Goal: Subscribe to service/newsletter

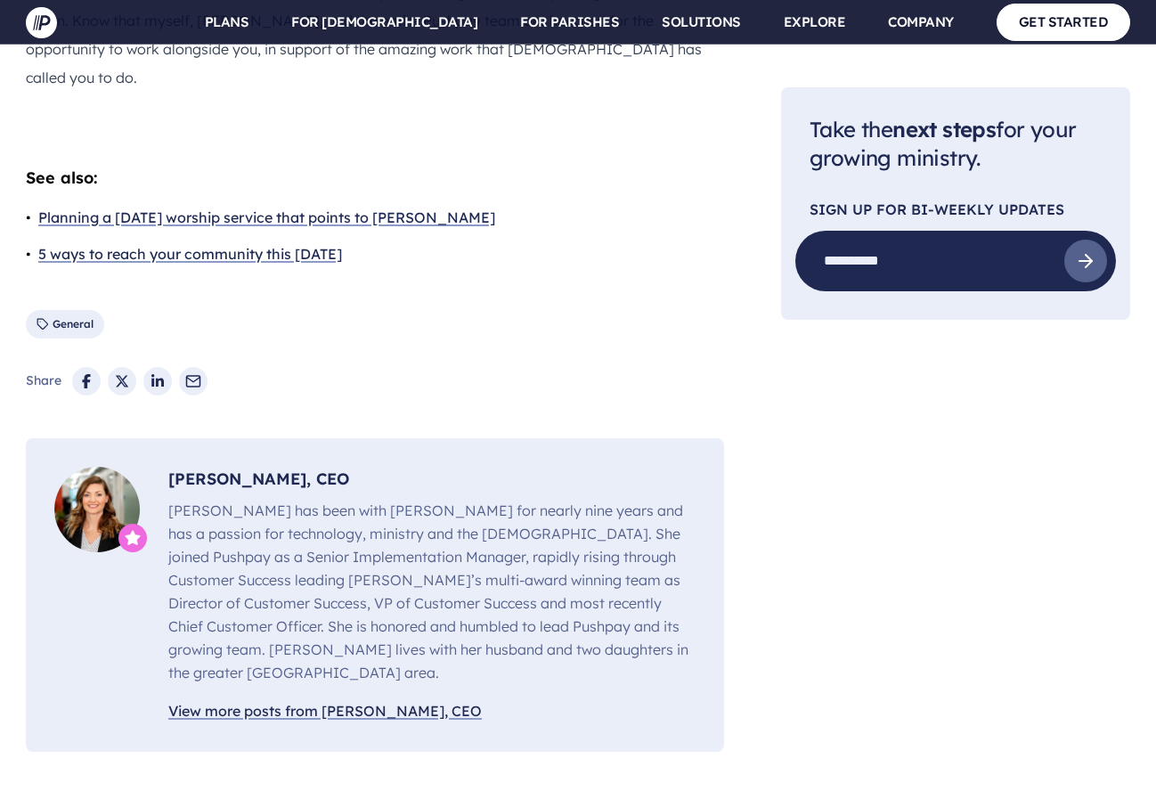
scroll to position [2853, 0]
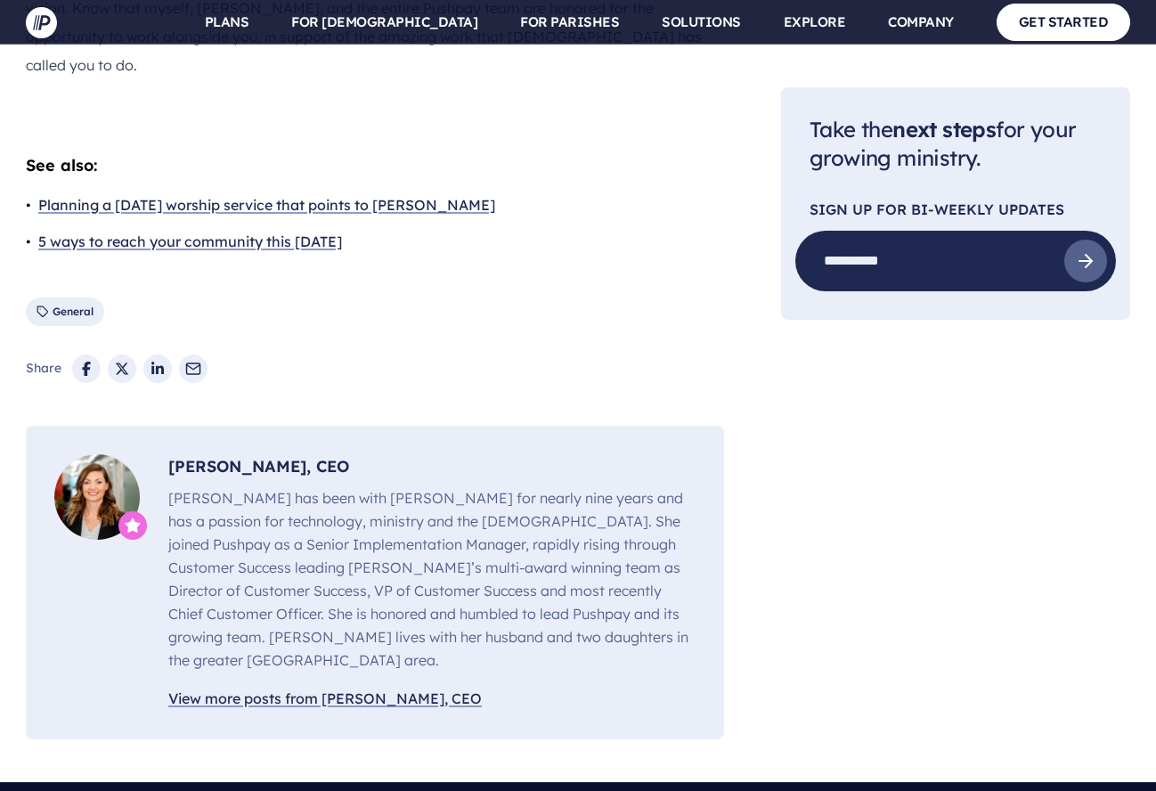
click at [354, 685] on link "View more posts from Molly Matthews, CEO" at bounding box center [324, 698] width 313 height 26
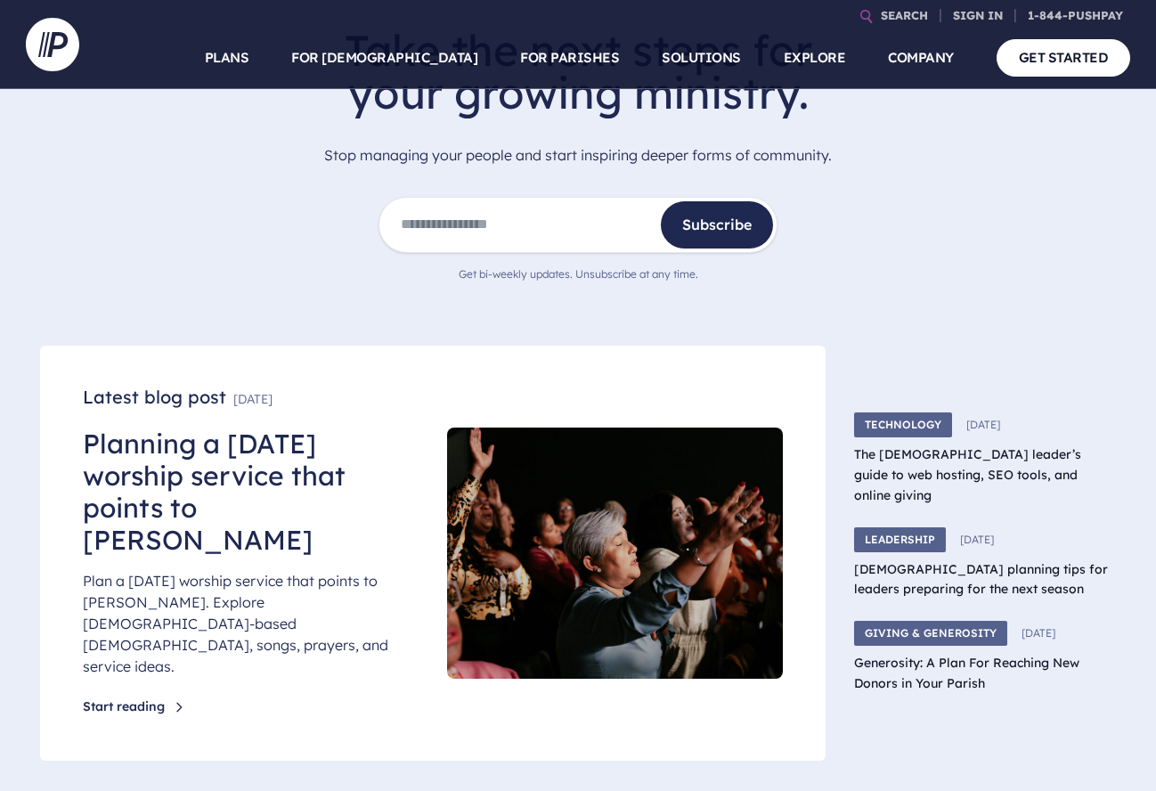
scroll to position [367, 0]
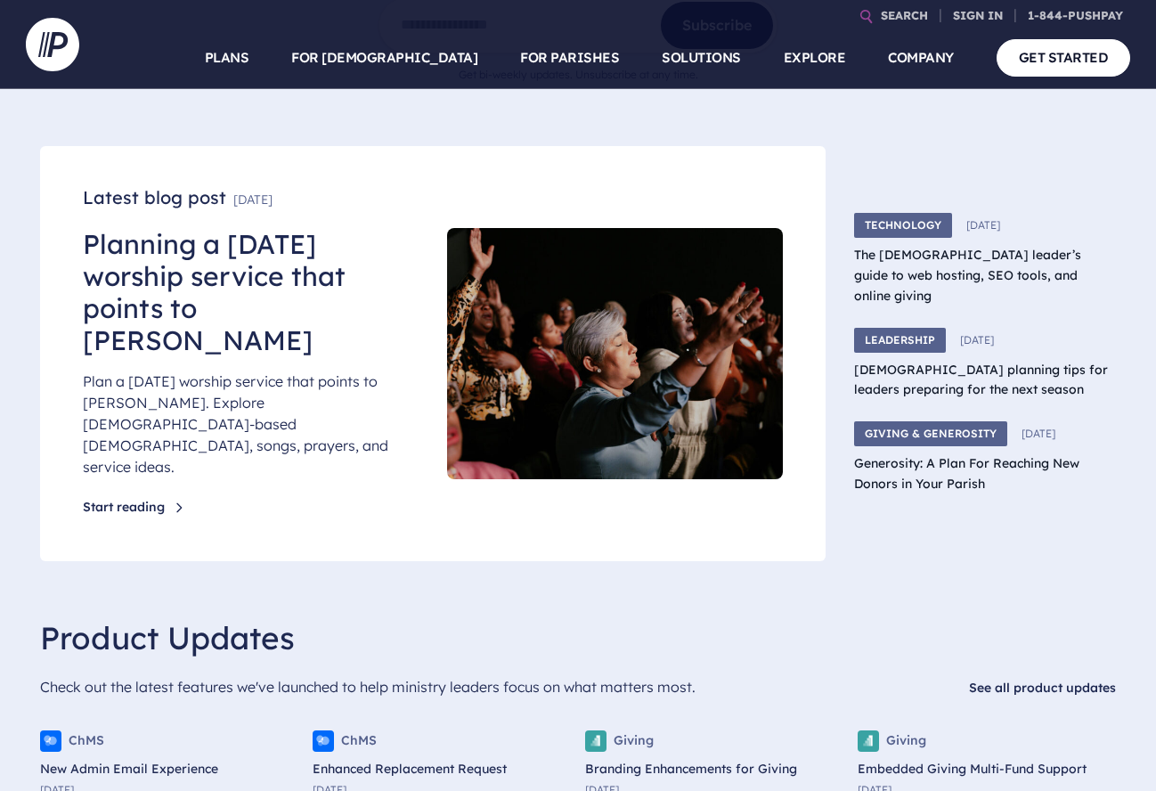
click at [150, 499] on link "Start reading" at bounding box center [134, 508] width 103 height 18
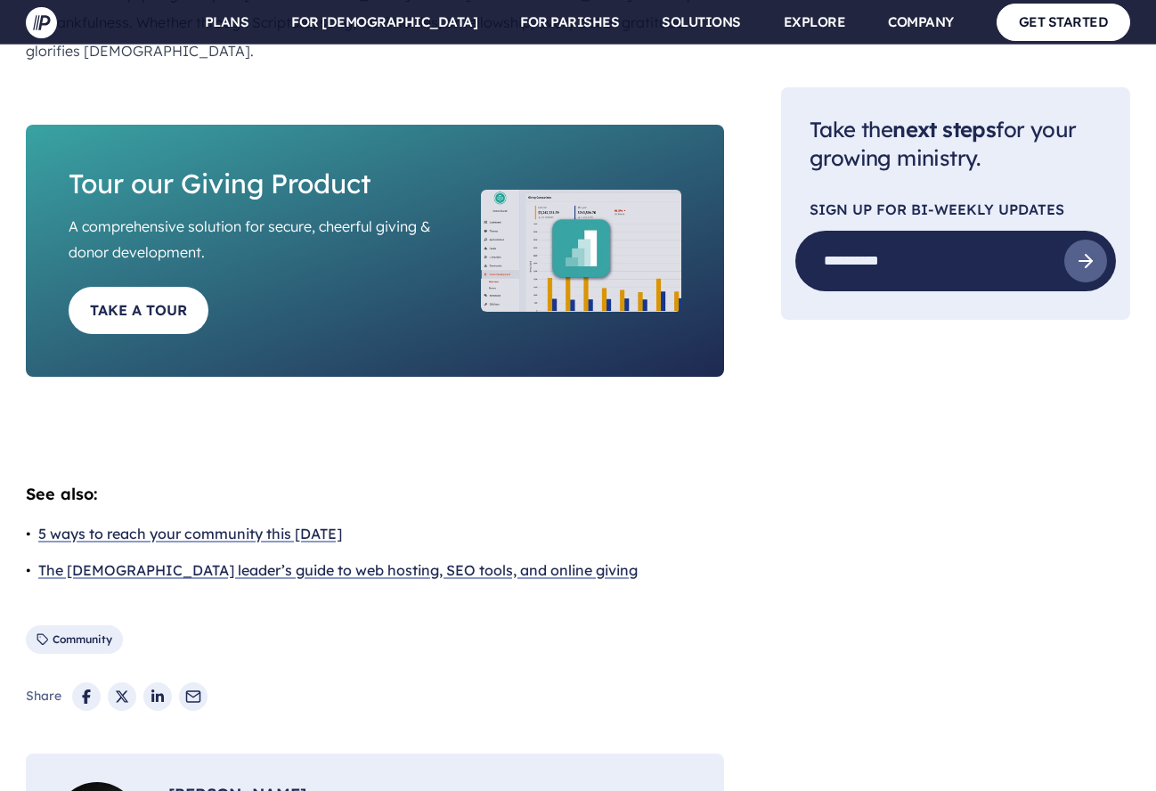
scroll to position [6468, 0]
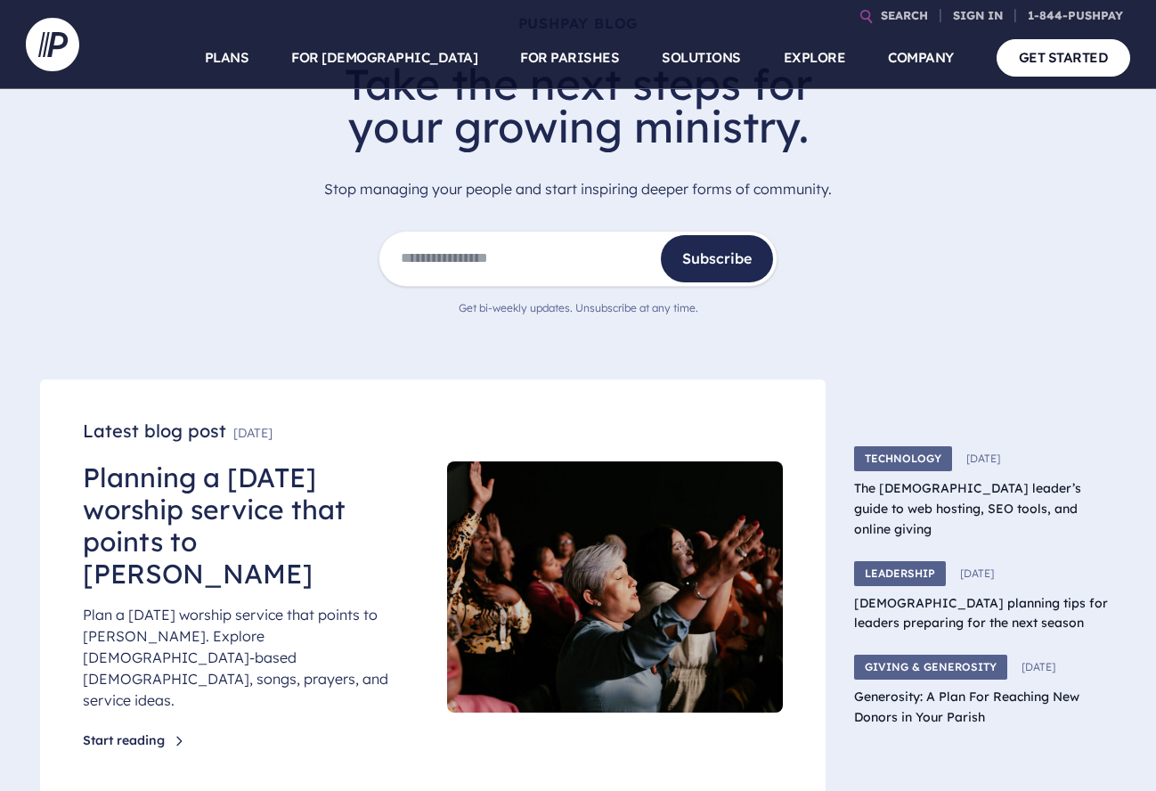
scroll to position [138, 0]
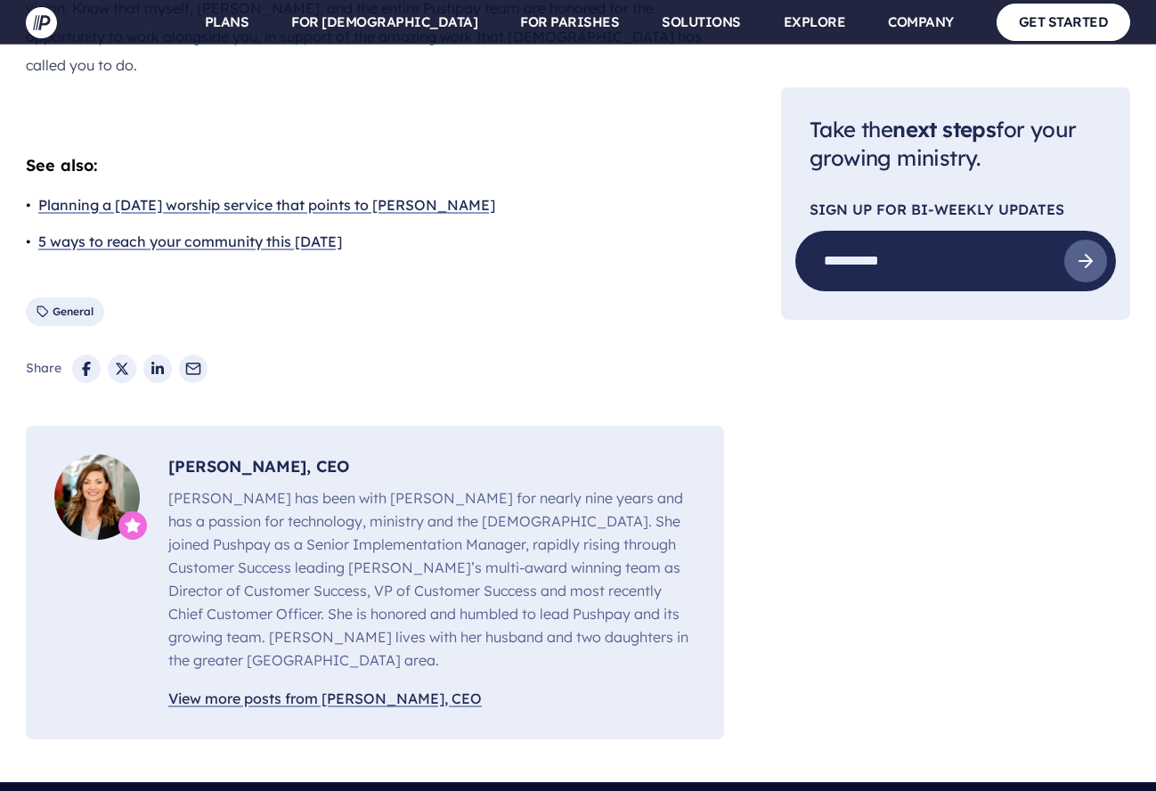
click at [337, 685] on link "View more posts from [PERSON_NAME], CEO" at bounding box center [324, 698] width 313 height 26
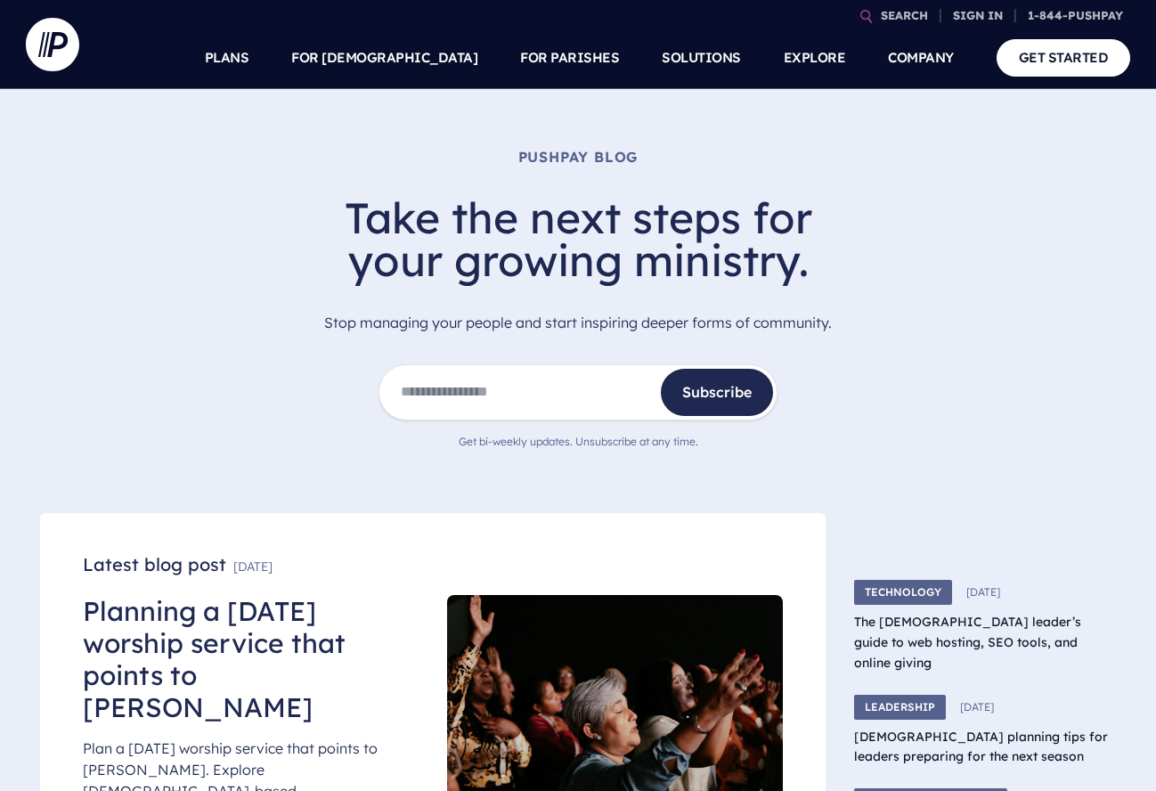
click at [535, 384] on input "email" at bounding box center [518, 392] width 278 height 47
type input "**********"
click at [719, 401] on span "Subscribe" at bounding box center [716, 392] width 69 height 26
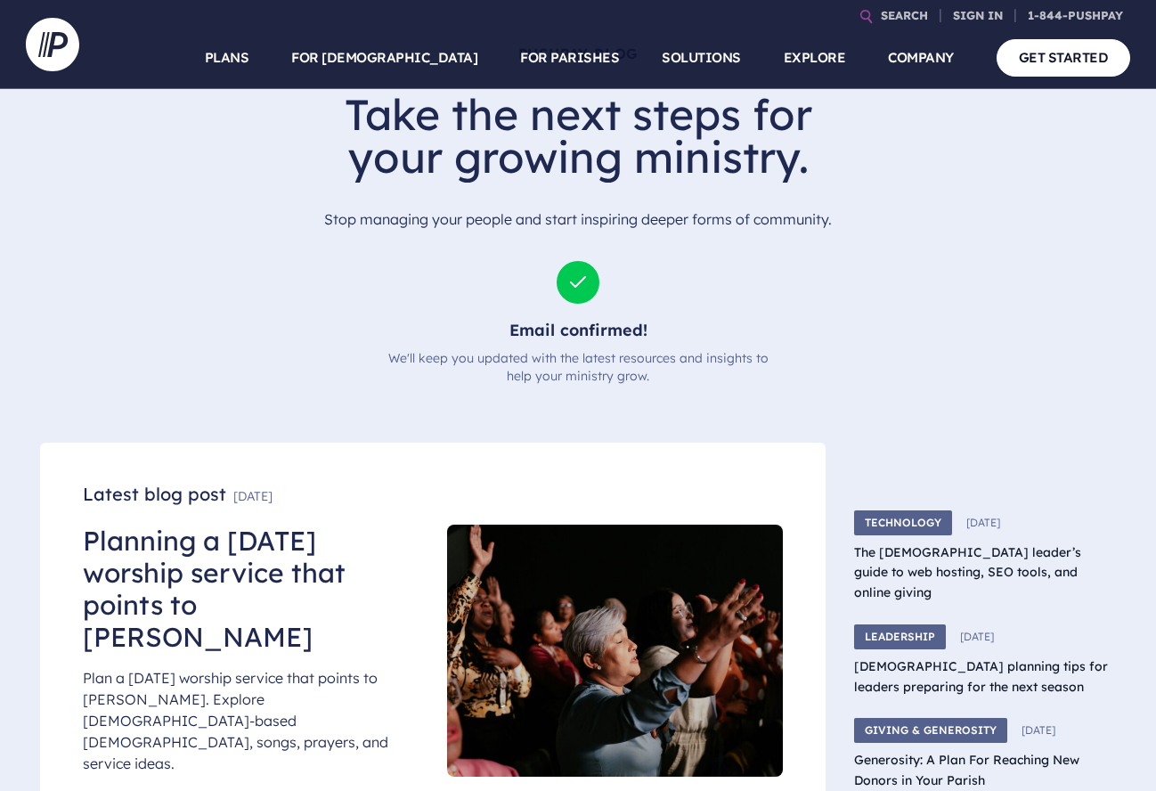
scroll to position [107, 0]
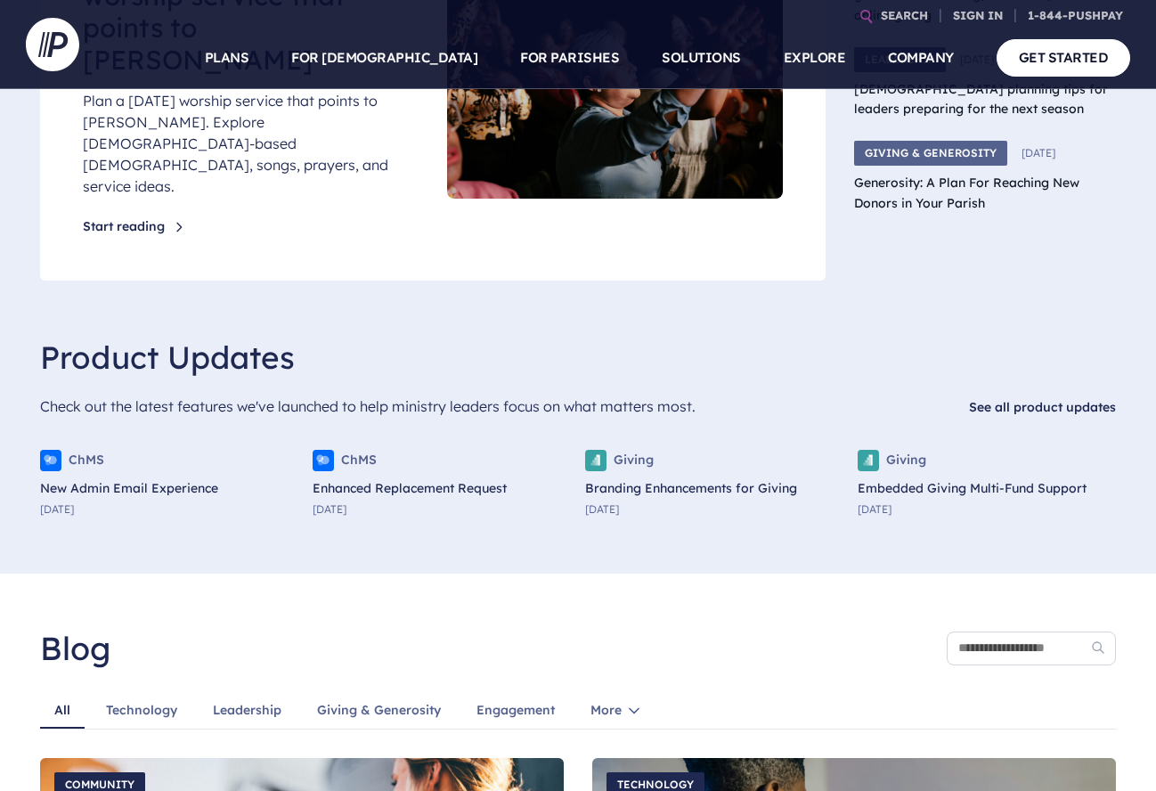
scroll to position [205, 0]
